Goal: Task Accomplishment & Management: Complete application form

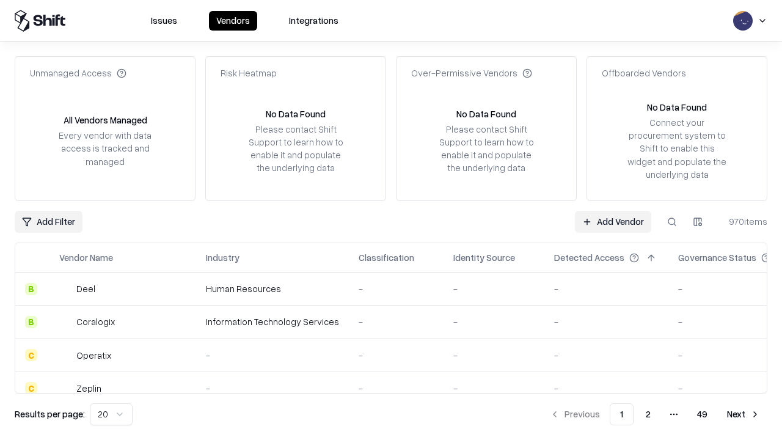
click at [613, 221] on link "Add Vendor" at bounding box center [613, 222] width 76 height 22
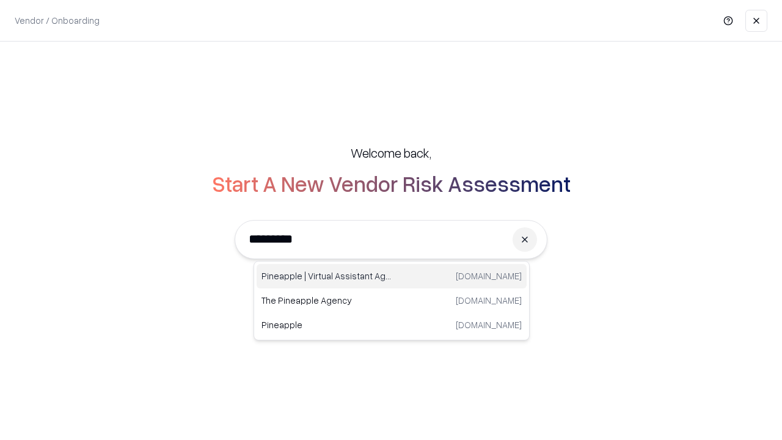
click at [392, 276] on div "Pineapple | Virtual Assistant Agency trypineapple.com" at bounding box center [392, 276] width 270 height 24
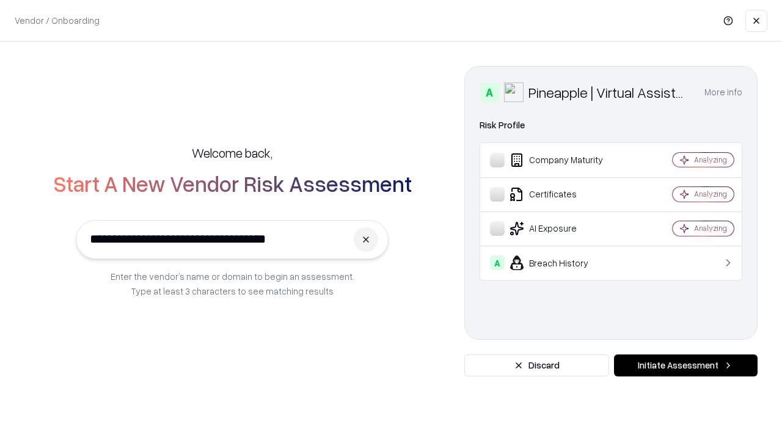
type input "**********"
click at [685, 365] on button "Initiate Assessment" at bounding box center [686, 365] width 144 height 22
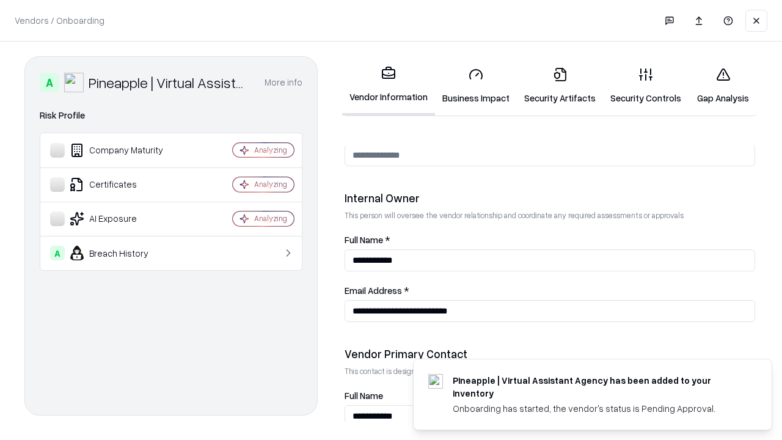
scroll to position [633, 0]
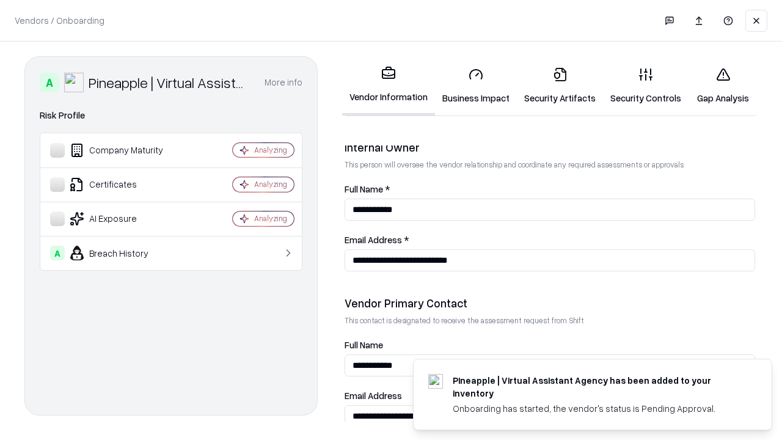
click at [476, 86] on link "Business Impact" at bounding box center [476, 85] width 82 height 57
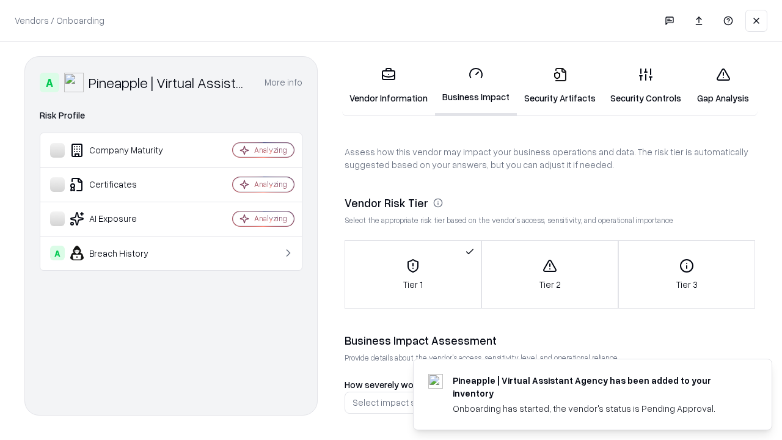
click at [560, 86] on link "Security Artifacts" at bounding box center [560, 85] width 86 height 57
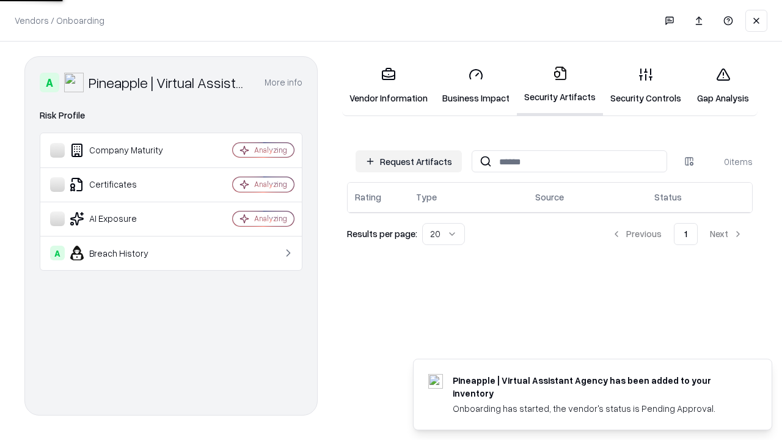
click at [409, 161] on button "Request Artifacts" at bounding box center [409, 161] width 106 height 22
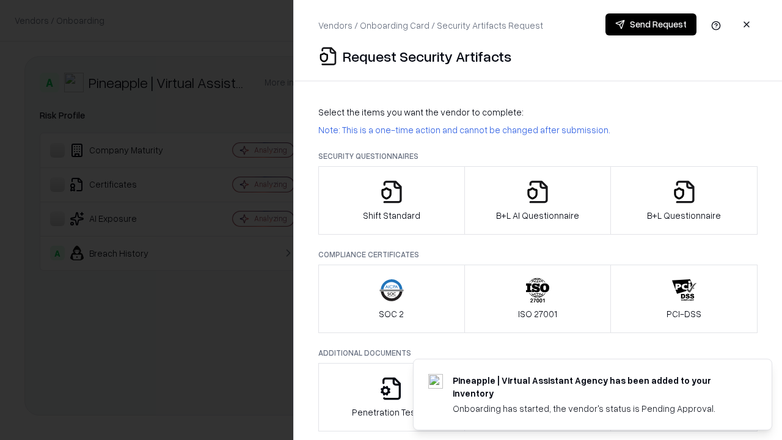
click at [391, 200] on icon "button" at bounding box center [391, 192] width 24 height 24
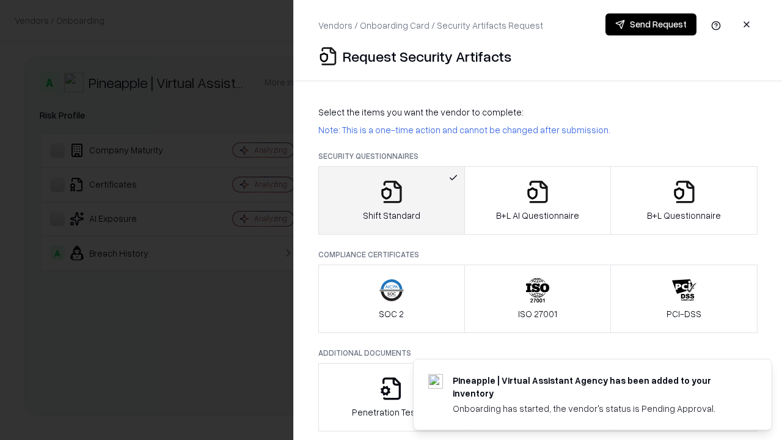
click at [651, 24] on button "Send Request" at bounding box center [650, 24] width 91 height 22
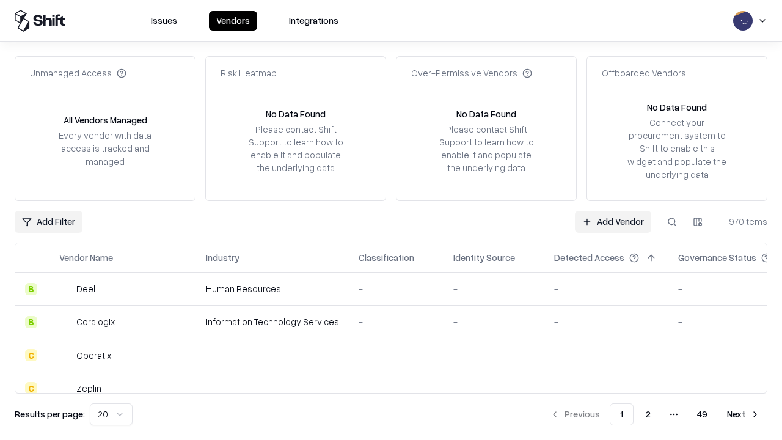
click at [672, 221] on button at bounding box center [672, 222] width 22 height 22
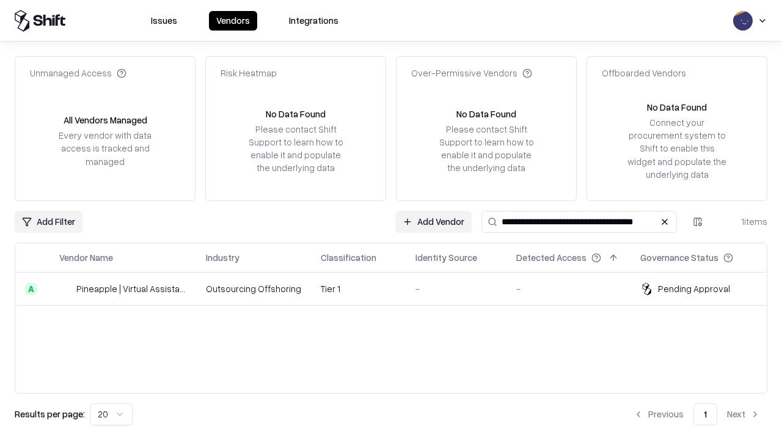
type input "**********"
click at [398, 288] on td "Tier 1" at bounding box center [358, 288] width 95 height 33
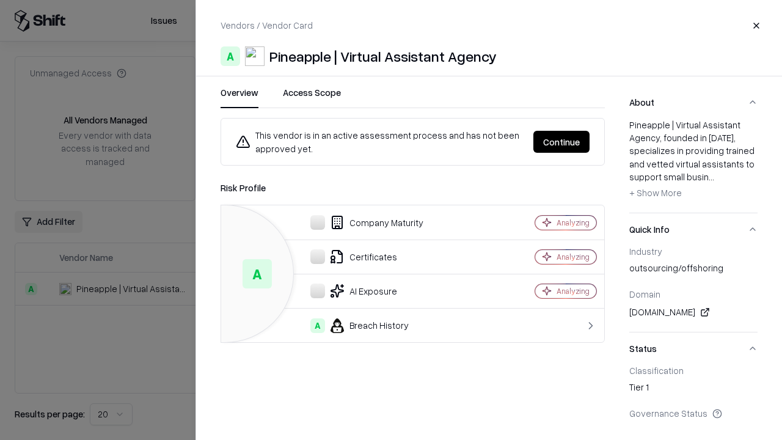
click at [561, 142] on button "Continue" at bounding box center [561, 142] width 56 height 22
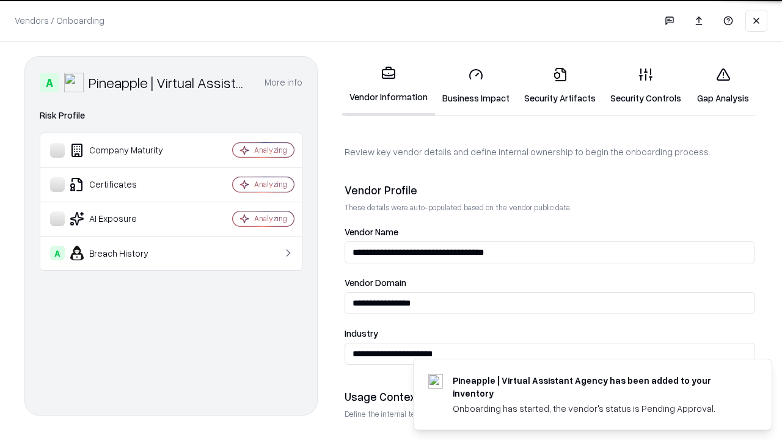
click at [560, 86] on link "Security Artifacts" at bounding box center [560, 85] width 86 height 57
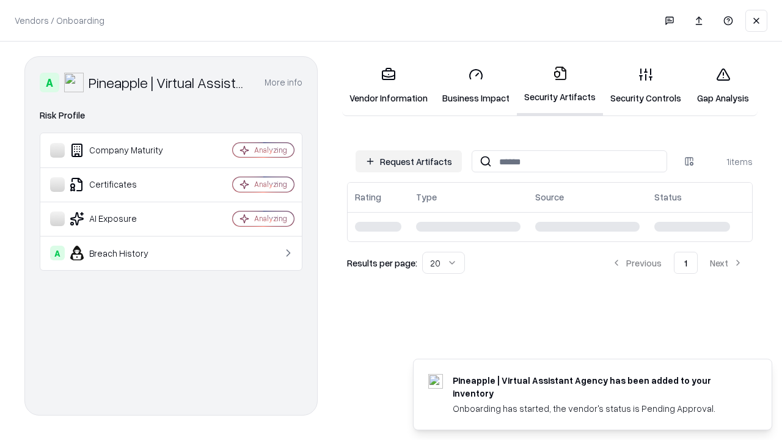
click at [723, 86] on link "Gap Analysis" at bounding box center [722, 85] width 69 height 57
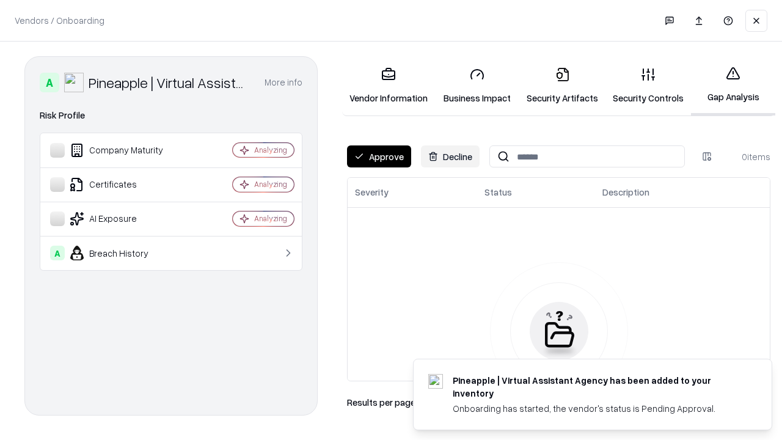
click at [379, 156] on button "Approve" at bounding box center [379, 156] width 64 height 22
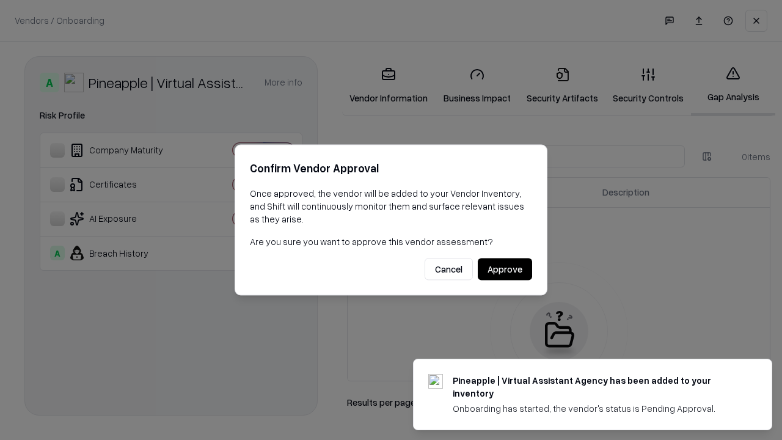
click at [505, 269] on button "Approve" at bounding box center [505, 269] width 54 height 22
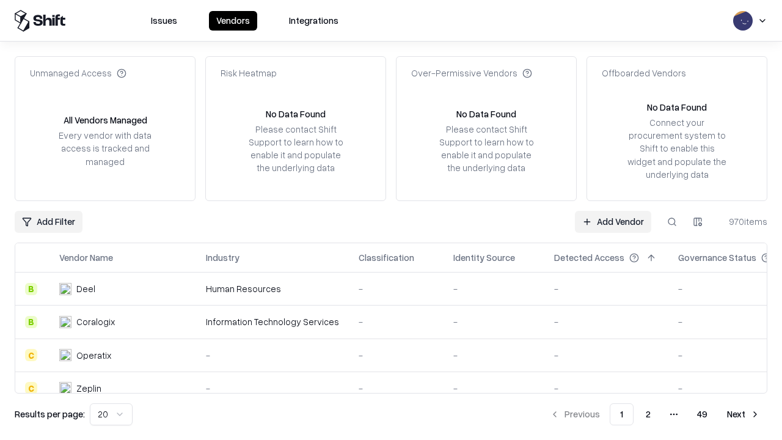
type input "**********"
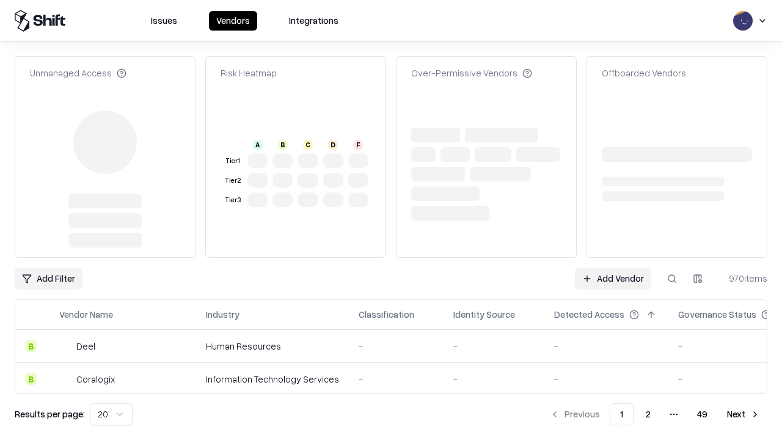
click at [613, 279] on link "Add Vendor" at bounding box center [613, 279] width 76 height 22
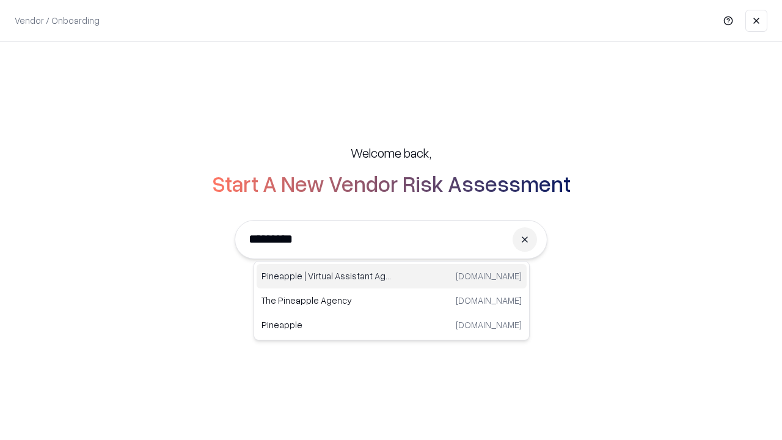
click at [392, 276] on div "Pineapple | Virtual Assistant Agency trypineapple.com" at bounding box center [392, 276] width 270 height 24
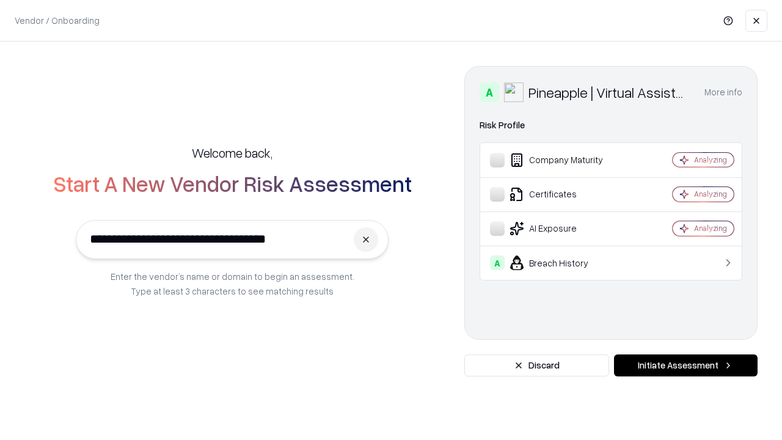
type input "**********"
click at [685, 365] on button "Initiate Assessment" at bounding box center [686, 365] width 144 height 22
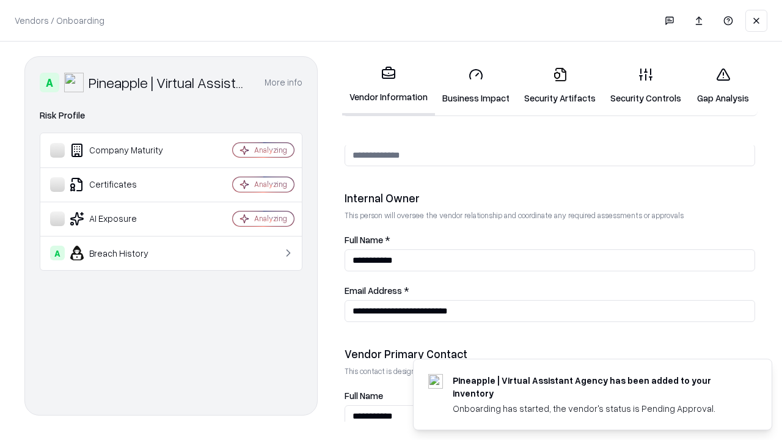
scroll to position [633, 0]
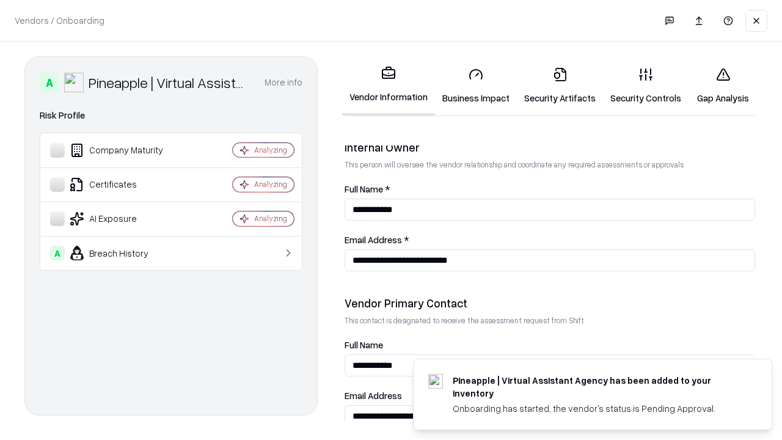
click at [723, 86] on link "Gap Analysis" at bounding box center [722, 85] width 69 height 57
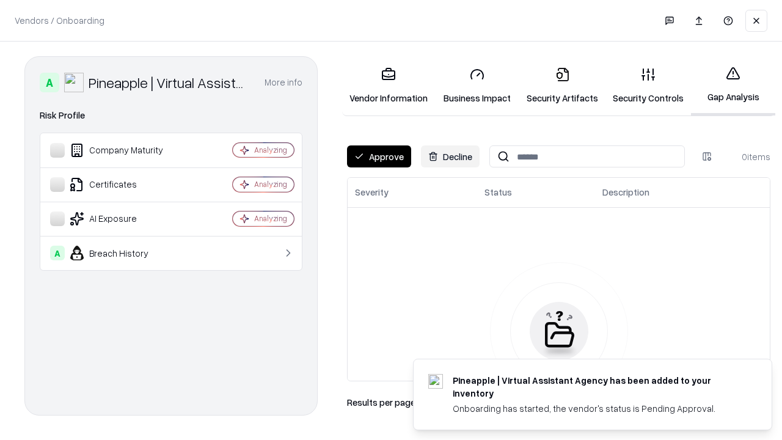
click at [379, 156] on button "Approve" at bounding box center [379, 156] width 64 height 22
